Goal: Submit feedback/report problem: Submit feedback/report problem

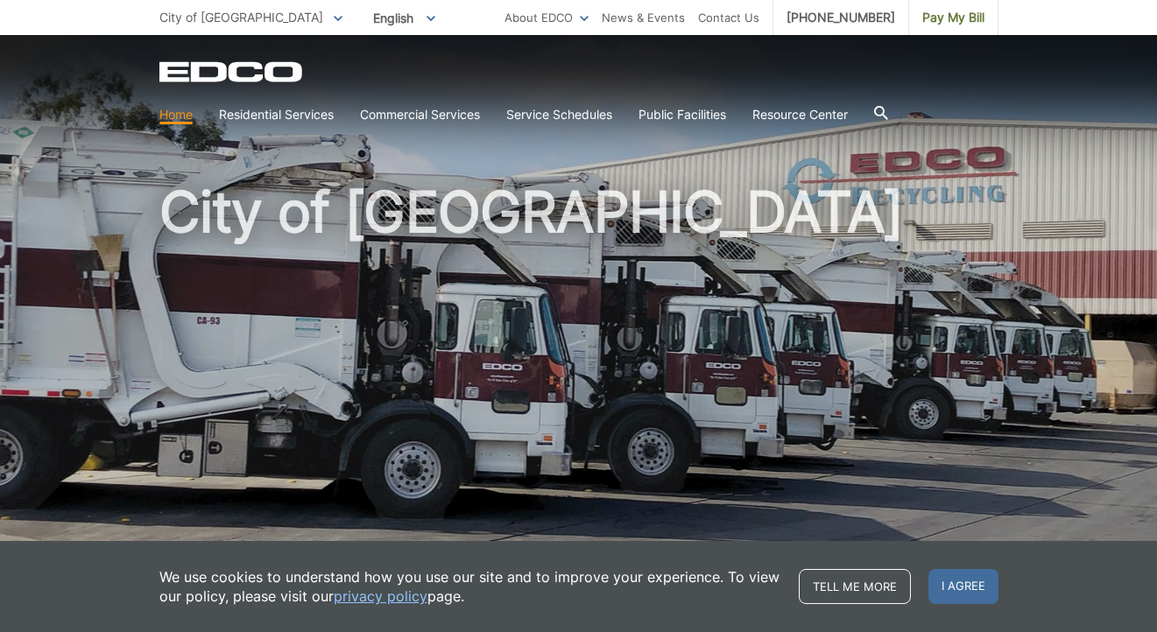
scroll to position [175, 0]
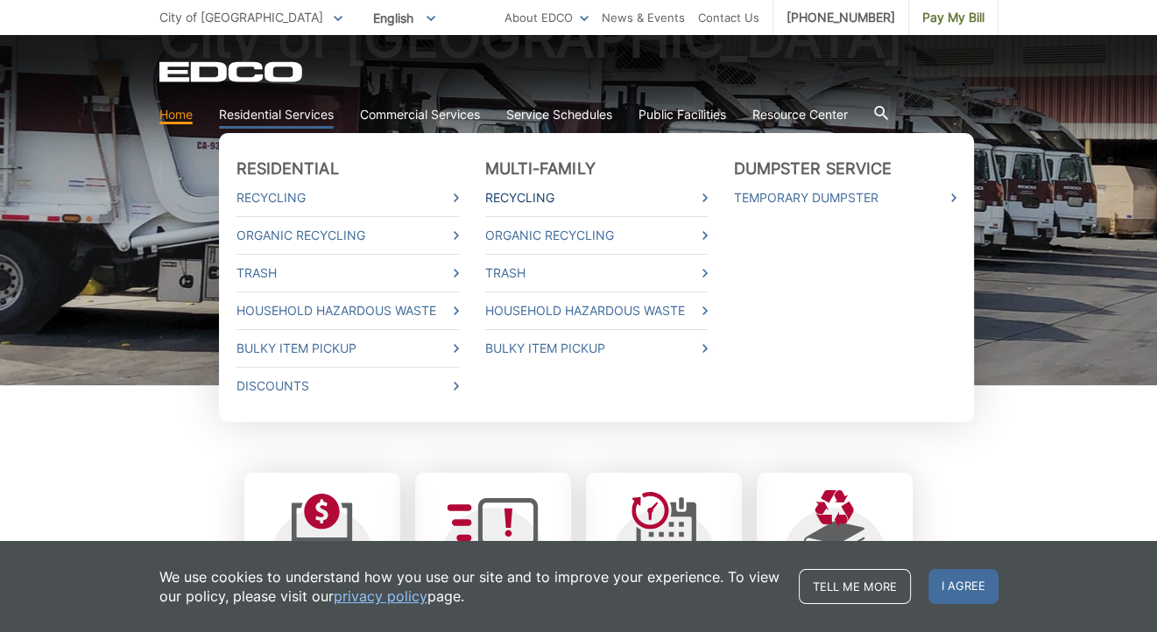
click at [515, 202] on link "Recycling" at bounding box center [596, 197] width 223 height 19
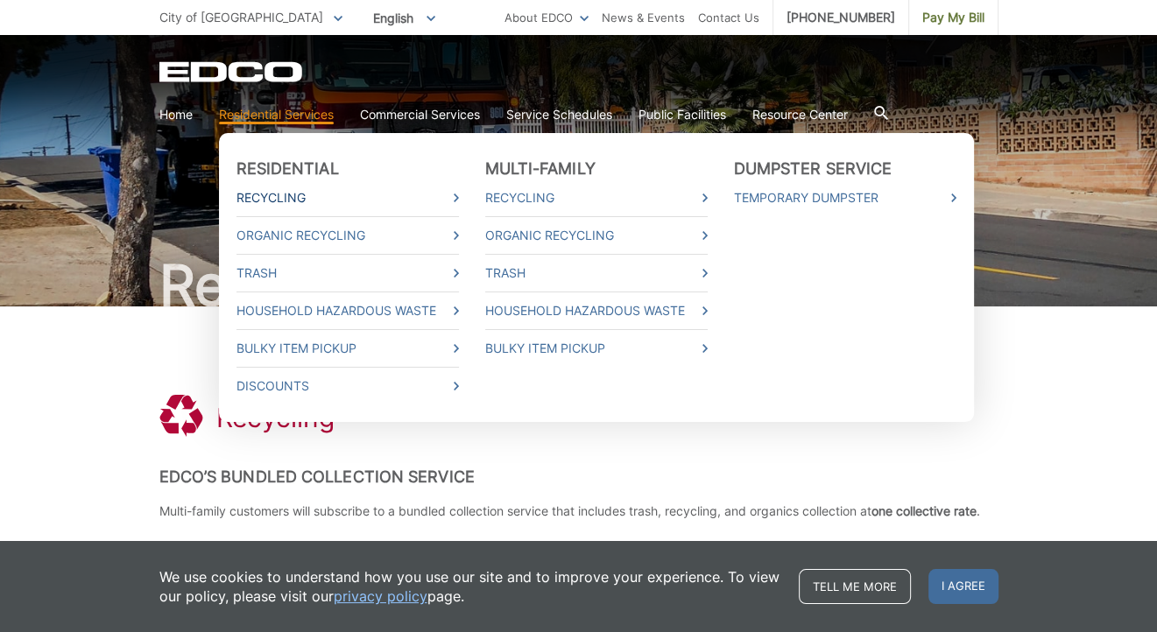
click at [279, 197] on link "Recycling" at bounding box center [348, 197] width 223 height 19
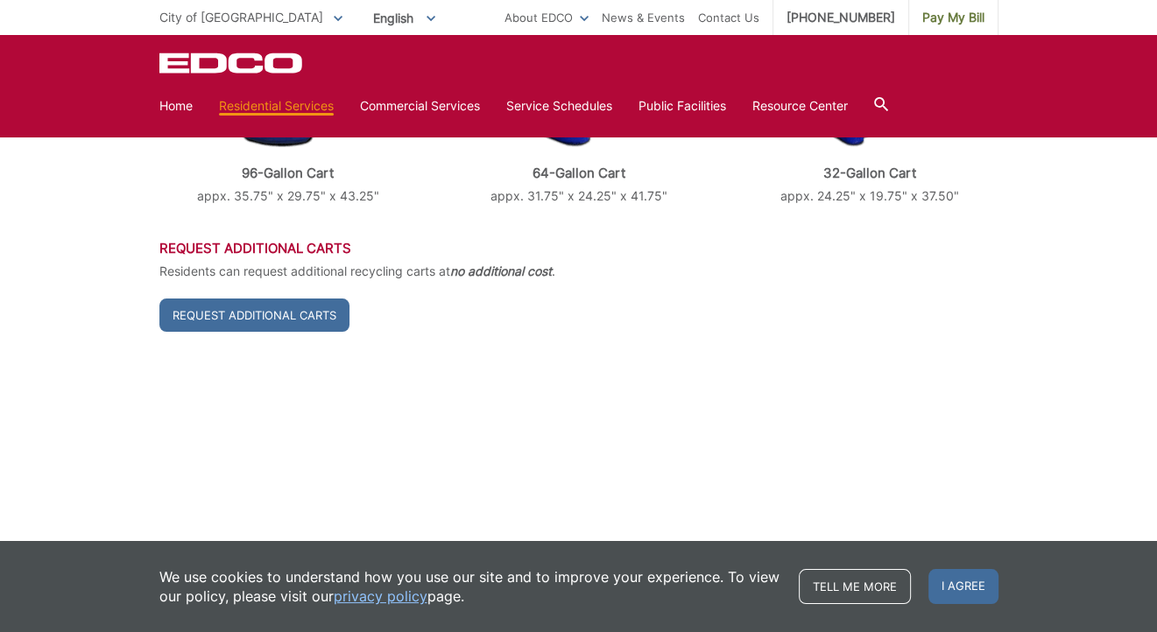
scroll to position [613, 0]
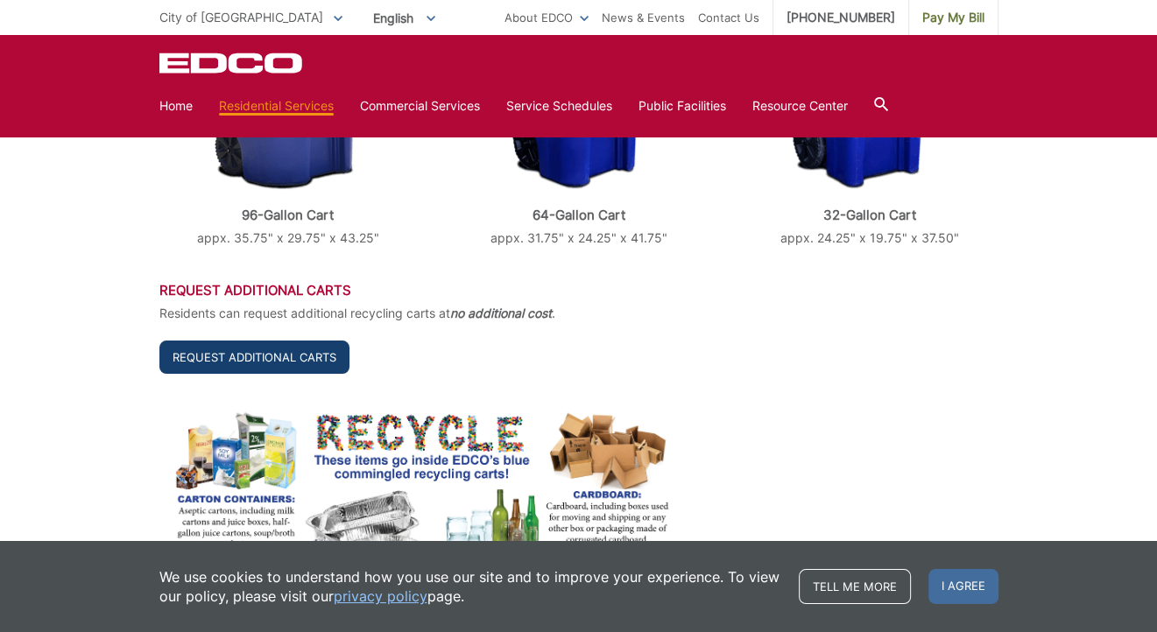
click at [286, 353] on link "Request Additional Carts" at bounding box center [254, 357] width 190 height 33
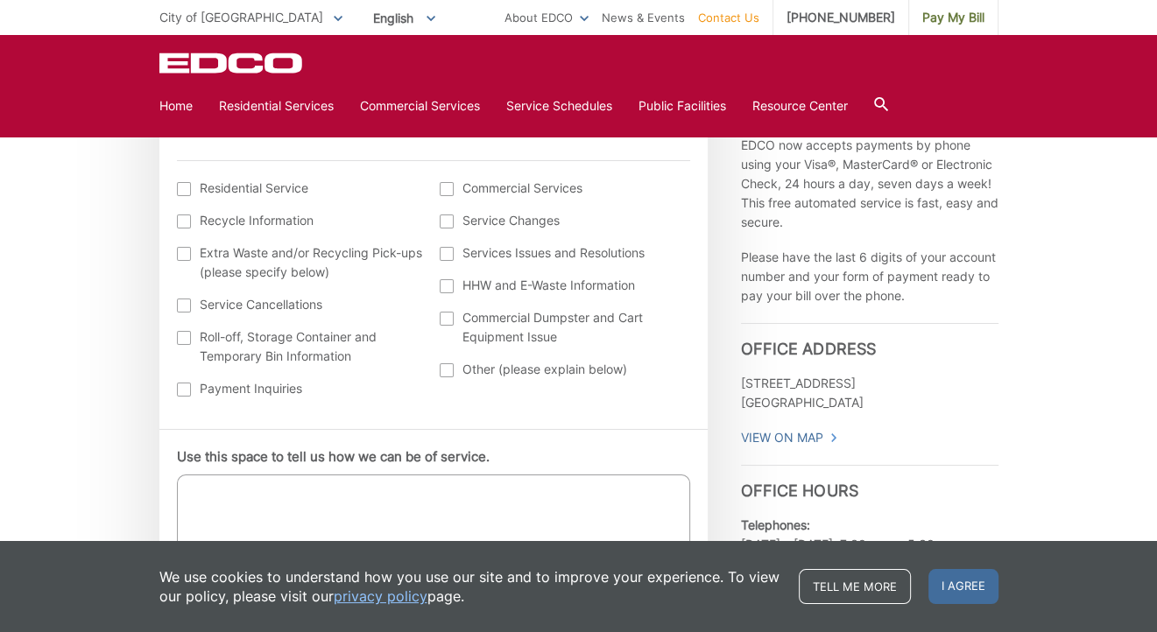
scroll to position [701, 0]
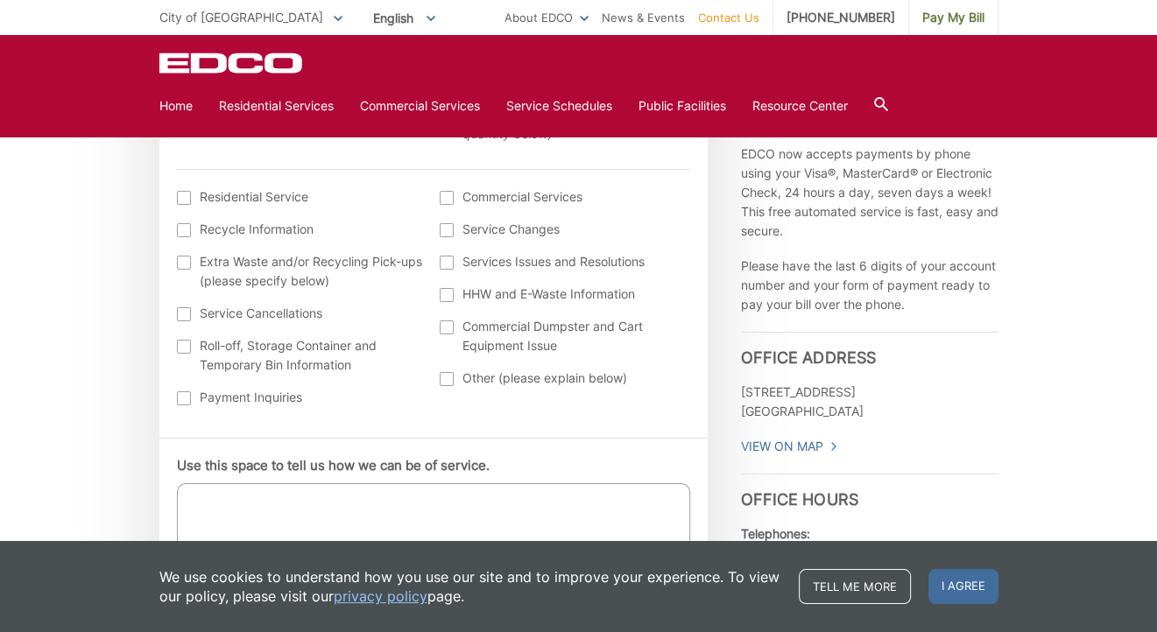
click at [445, 265] on div at bounding box center [447, 263] width 14 height 14
click at [0, 0] on input "Services Issues and Resolutions" at bounding box center [0, 0] width 0 height 0
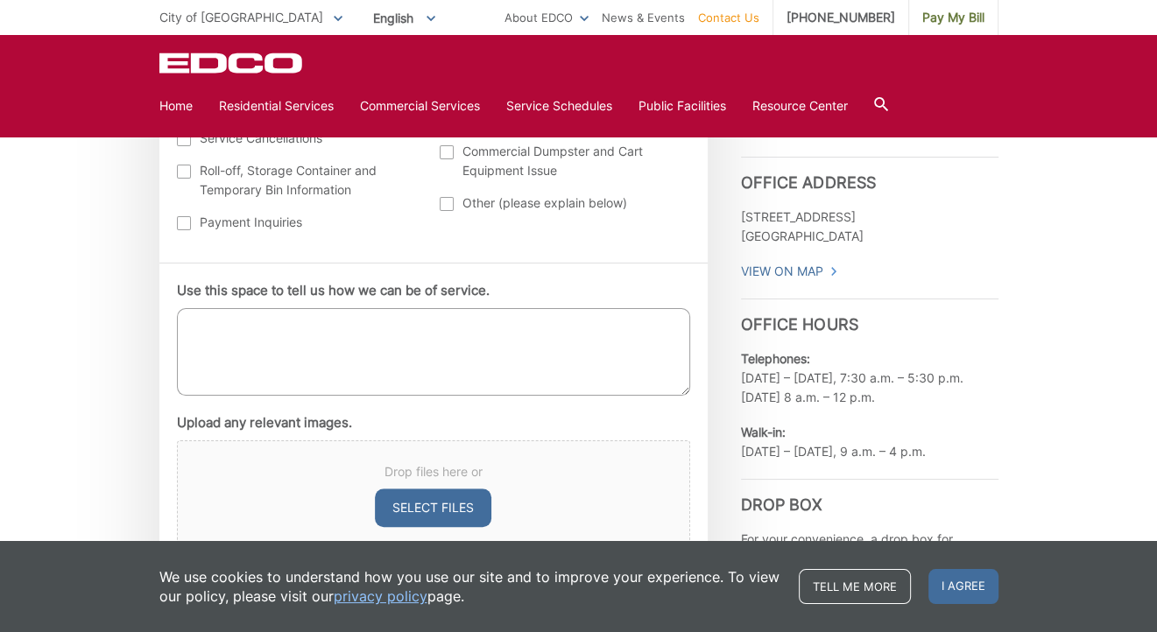
scroll to position [964, 0]
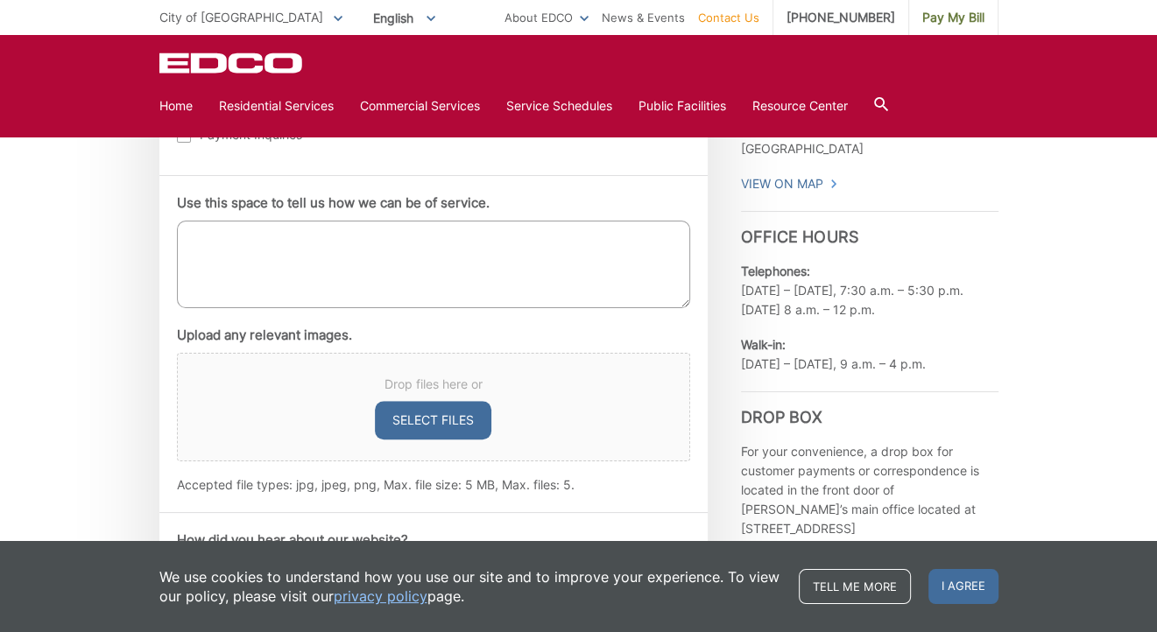
click at [238, 238] on textarea "Use this space to tell us how we can be of service." at bounding box center [433, 265] width 513 height 88
type textarea "l"
click at [434, 254] on textarea "Last Thursday, our recycle container went into the pick up truck. Can you deliv…" at bounding box center [433, 265] width 513 height 88
paste textarea "Account Number 16-L2 609989, Account Name POWELL, MELISSA"
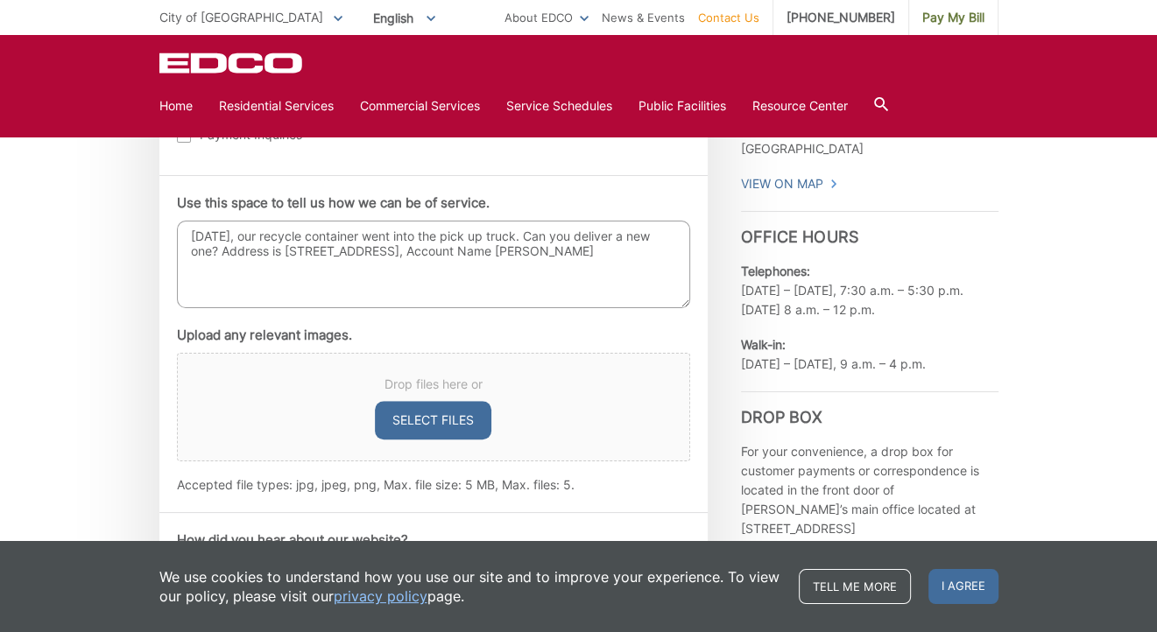
click at [343, 265] on textarea "Last Thursday, our recycle container went into the pick up truck. Can you deliv…" at bounding box center [433, 265] width 513 height 88
click at [424, 251] on textarea "Last Thursday, our recycle container went into the pick up truck. Can you deliv…" at bounding box center [433, 265] width 513 height 88
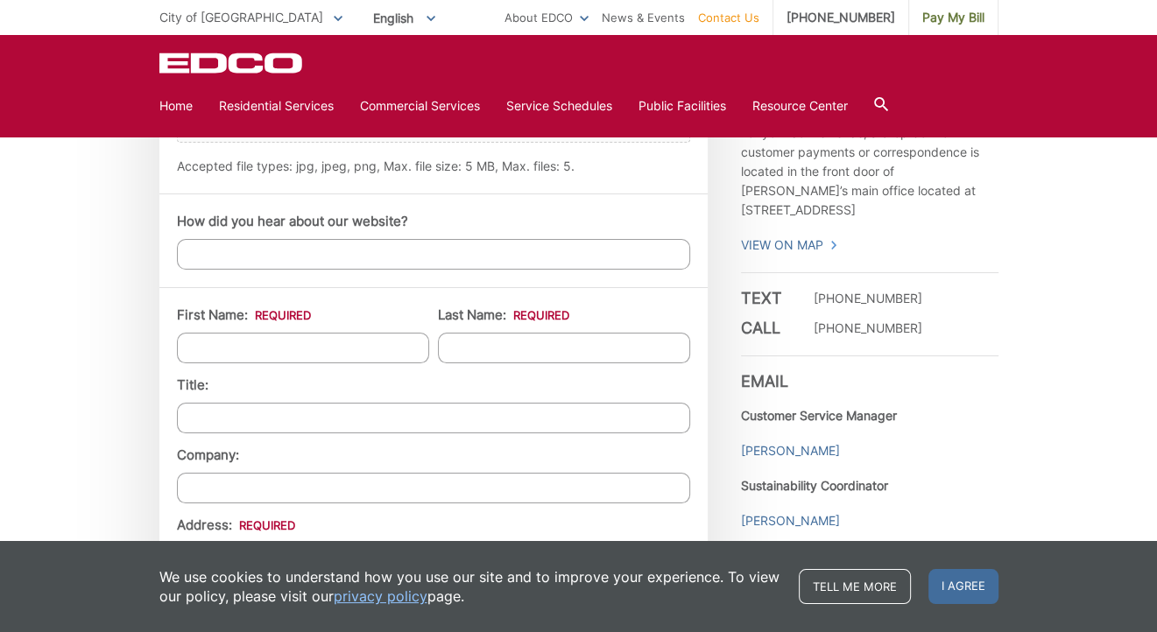
scroll to position [1314, 0]
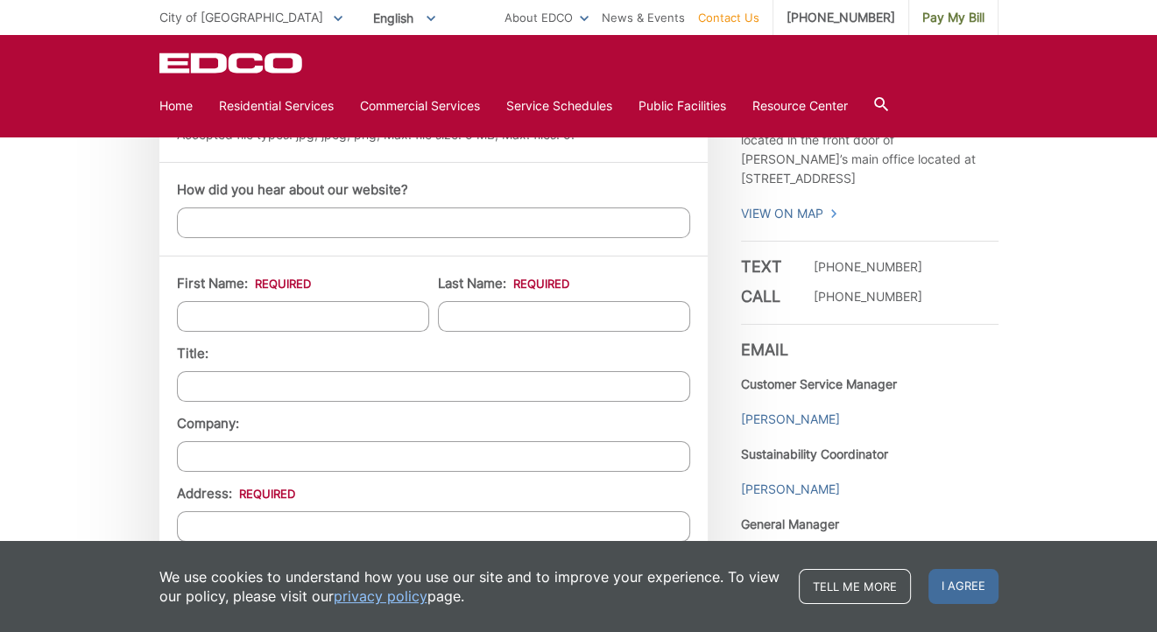
type textarea "Last Thursday, our recycle container went into the pick up truck. Can you deliv…"
click at [243, 317] on input "First Name: *" at bounding box center [303, 316] width 252 height 31
type input "Melissa"
type input "POWELL"
type input "4608 Marsh Creek Drive"
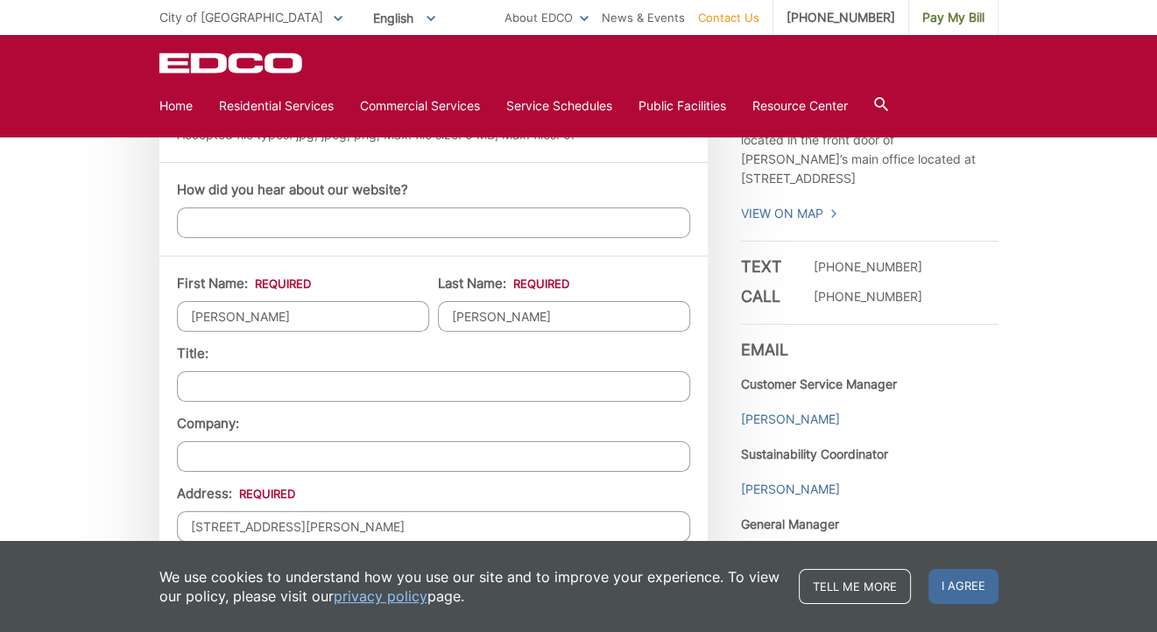
type input "North Myrtle Beach"
type input "29582"
type input "6192449111"
type input "missi@lciwalls.com"
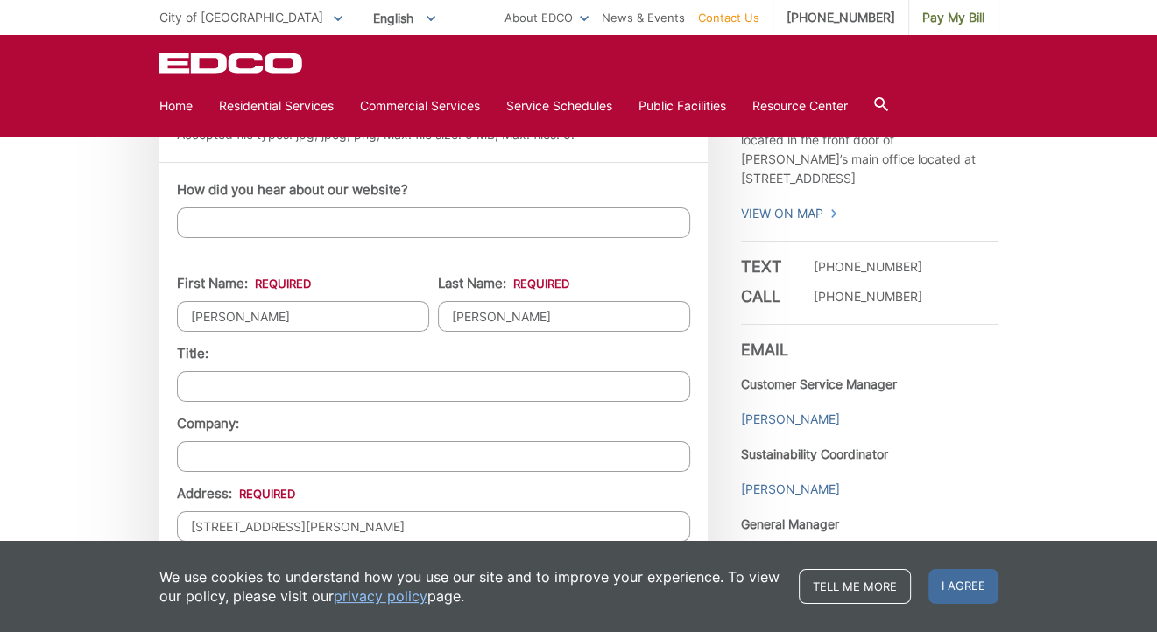
type input "(619) 244-9111"
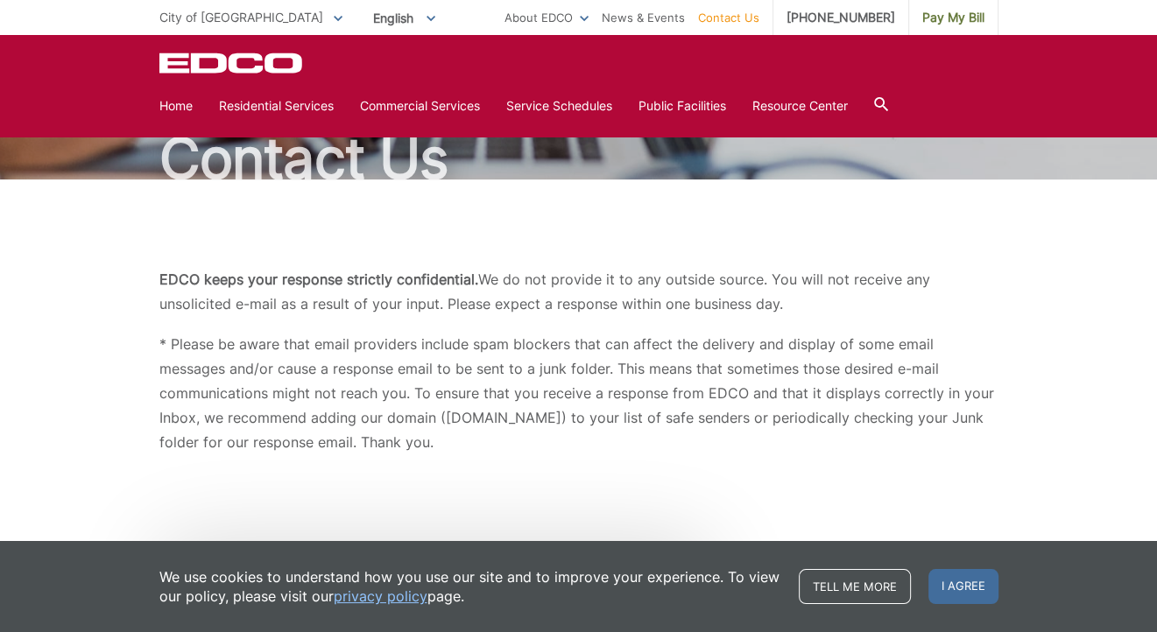
scroll to position [0, 0]
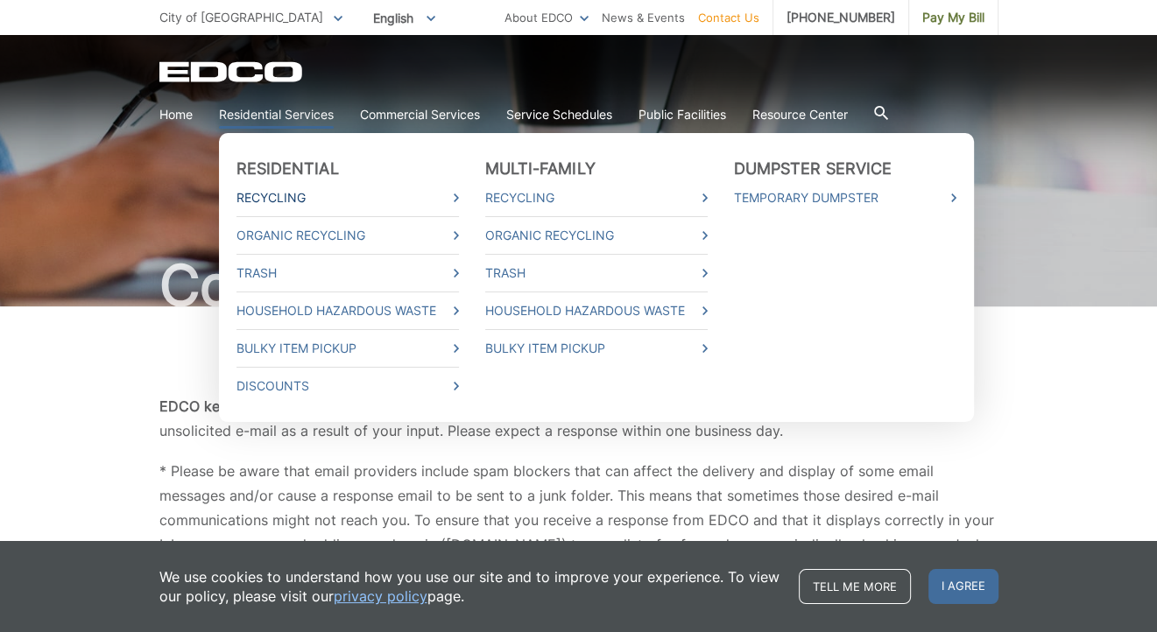
click at [278, 195] on link "Recycling" at bounding box center [348, 197] width 223 height 19
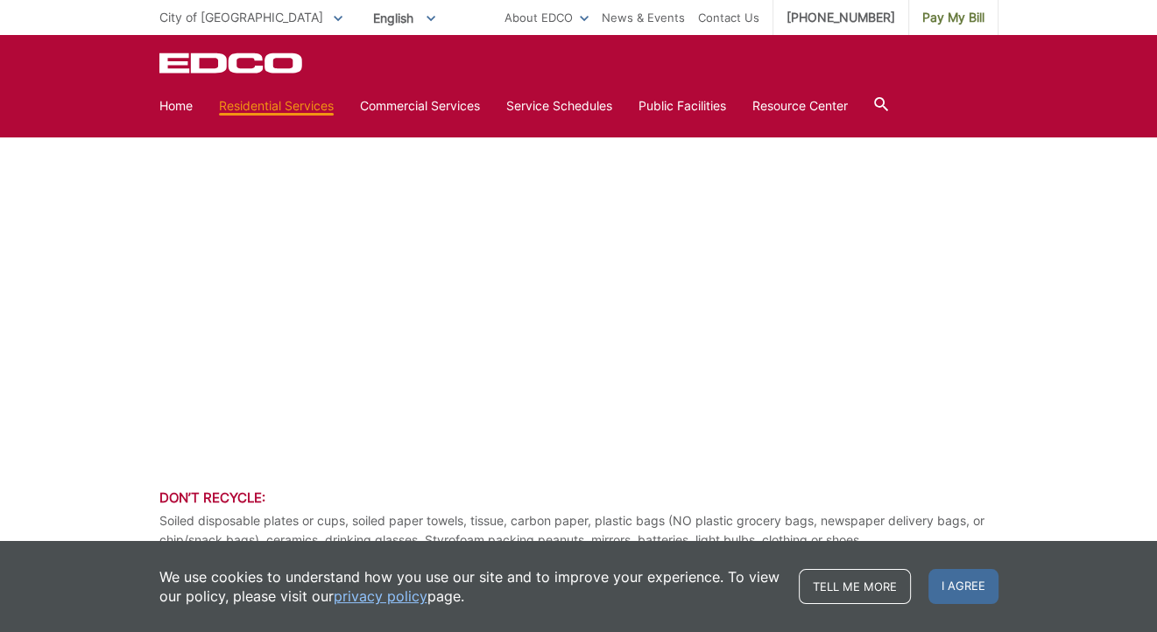
scroll to position [876, 0]
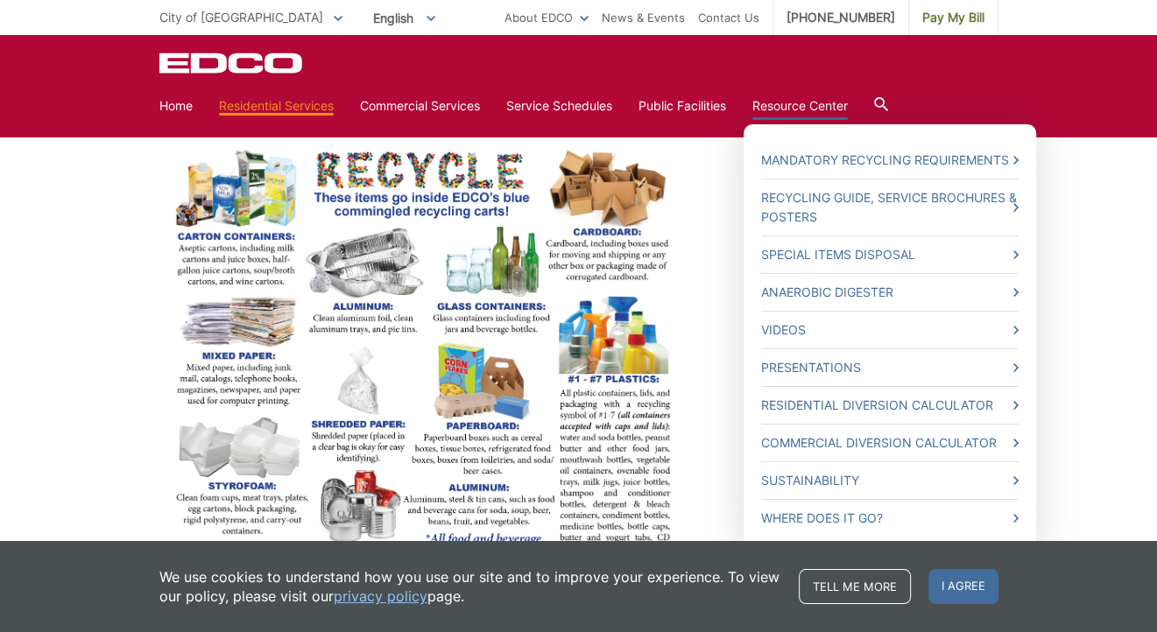
click at [823, 102] on link "Resource Center" at bounding box center [800, 105] width 95 height 19
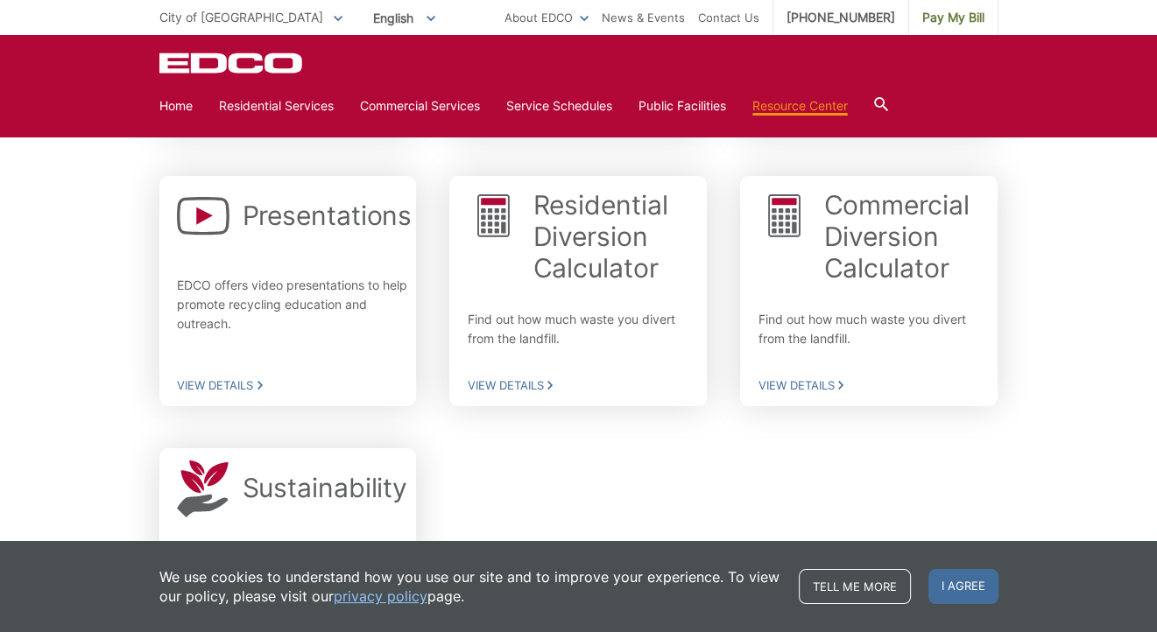
scroll to position [869, 0]
